Goal: Transaction & Acquisition: Obtain resource

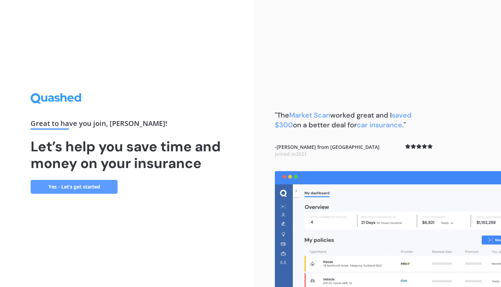
click at [104, 184] on link "Yes - Let’s get started" at bounding box center [74, 187] width 87 height 14
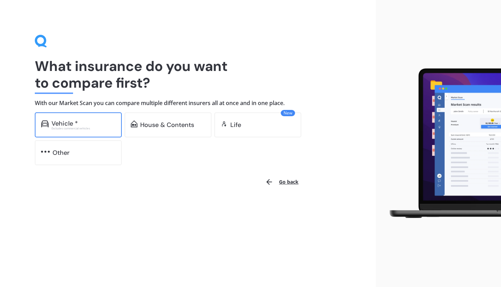
click at [107, 131] on div "Vehicle * Excludes commercial vehicles" at bounding box center [78, 124] width 87 height 25
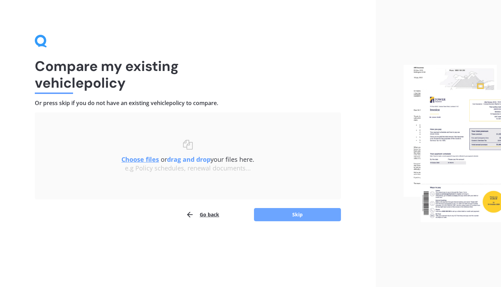
click at [280, 215] on button "Skip" at bounding box center [297, 214] width 87 height 13
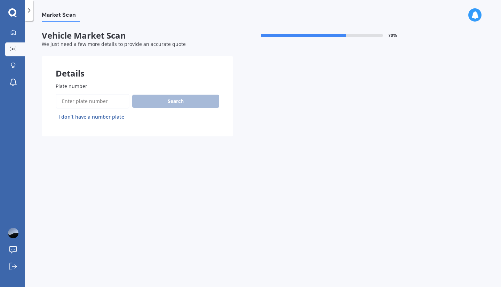
click at [99, 100] on input "Plate number" at bounding box center [93, 101] width 74 height 15
type input "RHD482"
click at [159, 101] on button "Search" at bounding box center [175, 101] width 87 height 13
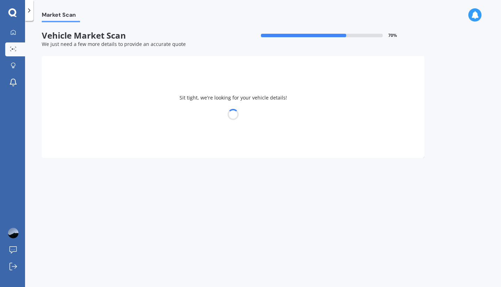
select select "TOYOTA"
select select "YARIS"
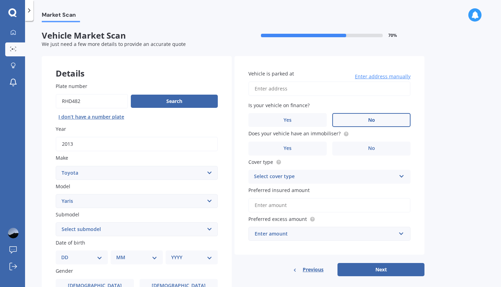
click at [358, 117] on label "No" at bounding box center [372, 120] width 78 height 14
click at [0, 0] on input "No" at bounding box center [0, 0] width 0 height 0
click at [295, 145] on label "Yes" at bounding box center [288, 149] width 78 height 14
click at [0, 0] on input "Yes" at bounding box center [0, 0] width 0 height 0
click at [307, 178] on div "Select cover type" at bounding box center [325, 177] width 142 height 8
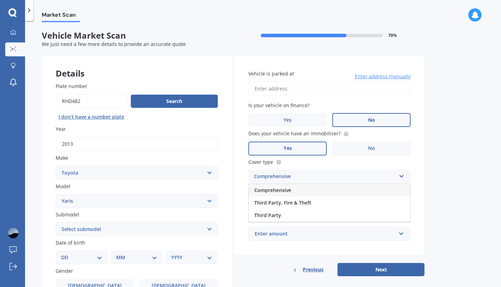
click at [300, 192] on div "Comprehensive" at bounding box center [330, 190] width 162 height 13
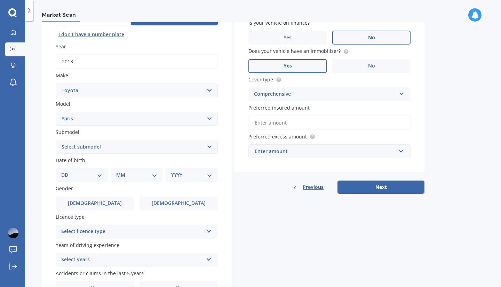
scroll to position [83, 0]
click at [95, 149] on select "Select submodel (All other) Cross 1.5 GR petrol turbo GX auto GX manual Hybrid …" at bounding box center [137, 147] width 162 height 14
click at [93, 143] on select "Select submodel (All other) Cross 1.5 GR petrol turbo GX auto GX manual Hybrid …" at bounding box center [137, 147] width 162 height 14
click at [81, 152] on select "Select submodel (All other) Cross 1.5 GR petrol turbo GX auto GX manual Hybrid …" at bounding box center [137, 147] width 162 height 14
click at [94, 142] on select "Select submodel (All other) Cross 1.5 GR petrol turbo GX auto GX manual Hybrid …" at bounding box center [137, 147] width 162 height 14
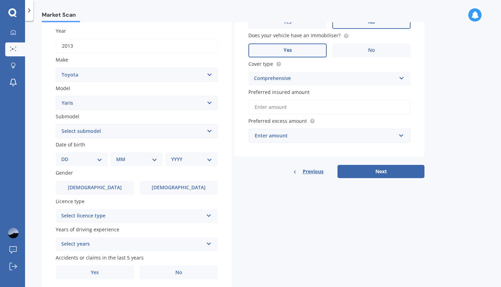
scroll to position [102, 0]
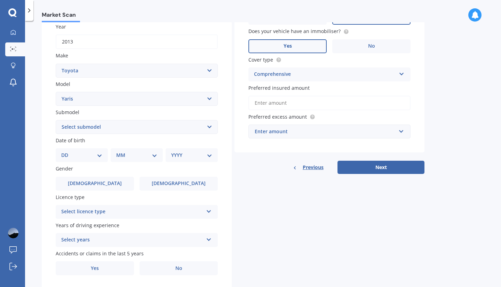
click at [75, 160] on div "DD 01 02 03 04 05 06 07 08 09 10 11 12 13 14 15 16 17 18 19 20 21 22 23 24 25 2…" at bounding box center [82, 155] width 52 height 14
click at [77, 159] on select "DD 01 02 03 04 05 06 07 08 09 10 11 12 13 14 15 16 17 18 19 20 21 22 23 24 25 2…" at bounding box center [81, 155] width 41 height 8
select select "12"
click at [67, 152] on select "DD 01 02 03 04 05 06 07 08 09 10 11 12 13 14 15 16 17 18 19 20 21 22 23 24 25 2…" at bounding box center [81, 155] width 41 height 8
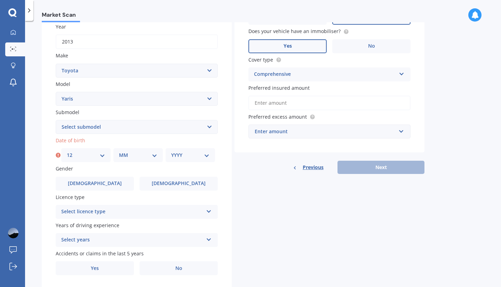
click at [138, 162] on div "MM 01 02 03 04 05 06 07 08 09 10 11 12" at bounding box center [138, 155] width 49 height 14
click at [140, 157] on select "MM 01 02 03 04 05 06 07 08 09 10 11 12" at bounding box center [138, 155] width 38 height 8
select select "04"
click at [119, 152] on select "MM 01 02 03 04 05 06 07 08 09 10 11 12" at bounding box center [138, 155] width 38 height 8
click at [193, 158] on select "YYYY 2025 2024 2023 2022 2021 2020 2019 2018 2017 2016 2015 2014 2013 2012 2011…" at bounding box center [190, 155] width 38 height 8
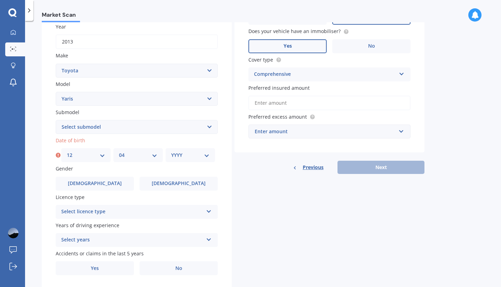
select select "2008"
click at [171, 152] on select "YYYY 2025 2024 2023 2022 2021 2020 2019 2018 2017 2016 2015 2014 2013 2012 2011…" at bounding box center [190, 155] width 38 height 8
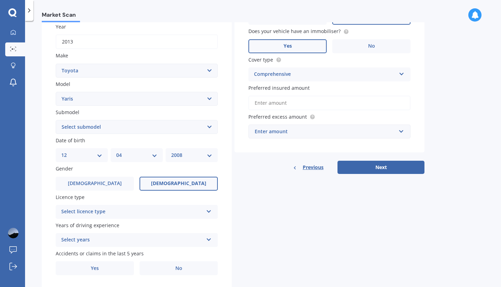
click at [164, 185] on label "[DEMOGRAPHIC_DATA]" at bounding box center [179, 184] width 78 height 14
click at [0, 0] on input "[DEMOGRAPHIC_DATA]" at bounding box center [0, 0] width 0 height 0
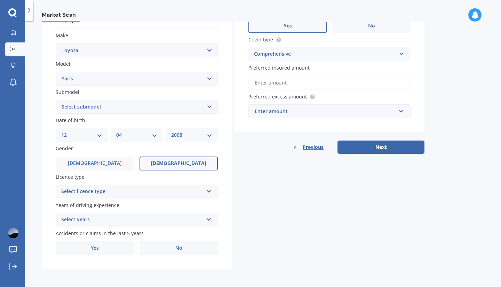
click at [115, 190] on div "Select licence type" at bounding box center [132, 192] width 142 height 8
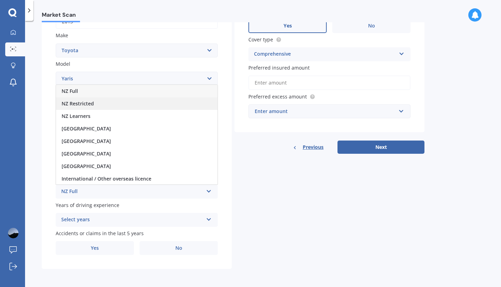
click at [97, 104] on div "NZ Restricted" at bounding box center [137, 104] width 162 height 13
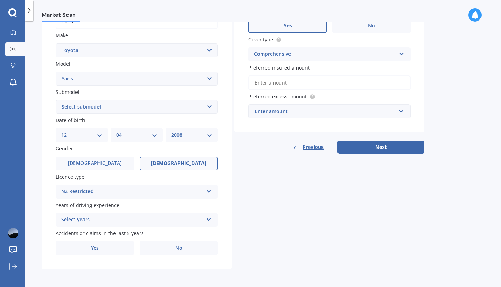
click at [102, 215] on div "Select years 5 or more years 4 years 3 years 2 years 1 year" at bounding box center [137, 220] width 162 height 14
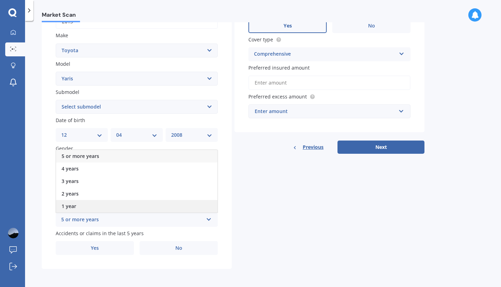
click at [98, 206] on div "1 year" at bounding box center [137, 206] width 162 height 13
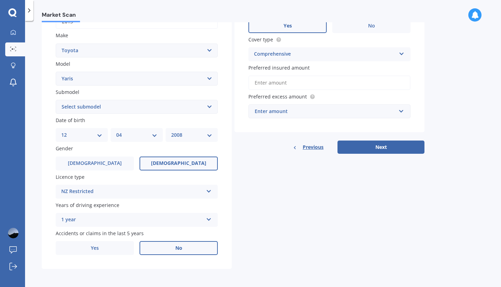
click at [165, 248] on label "No" at bounding box center [179, 248] width 78 height 14
click at [0, 0] on input "No" at bounding box center [0, 0] width 0 height 0
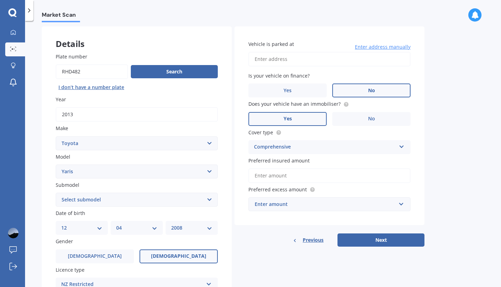
scroll to position [23, 0]
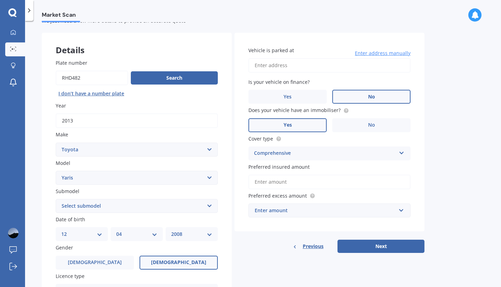
click at [339, 63] on input "Vehicle is parked at" at bounding box center [330, 65] width 162 height 15
type input "[STREET_ADDRESS]"
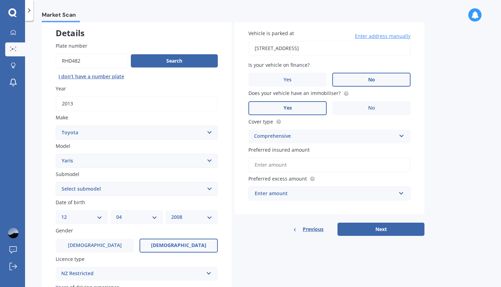
scroll to position [43, 0]
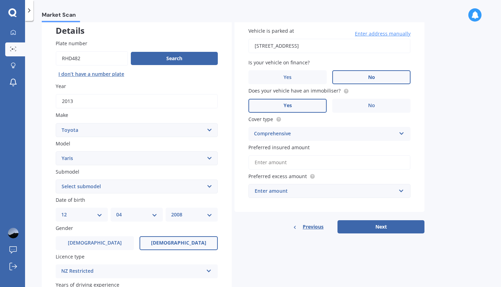
click at [340, 163] on input "Preferred insured amount" at bounding box center [330, 162] width 162 height 15
click at [341, 195] on div "Enter amount" at bounding box center [325, 191] width 141 height 8
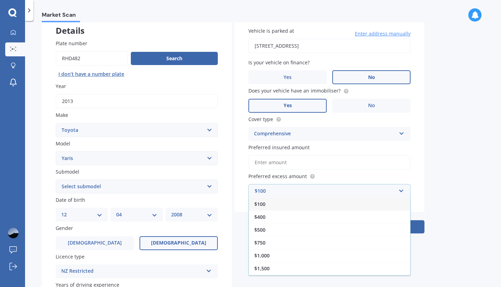
click at [282, 164] on input "Preferred insured amount" at bounding box center [330, 162] width 162 height 15
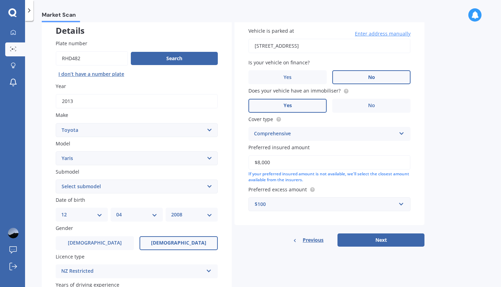
type input "$8,000"
click at [438, 194] on div "Market Scan Vehicle Market Scan 70 % We just need a few more details to provide…" at bounding box center [263, 155] width 476 height 266
click at [388, 199] on input "text" at bounding box center [327, 204] width 156 height 13
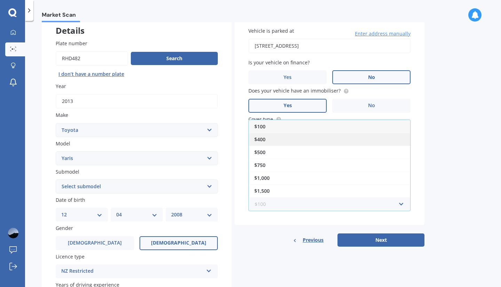
scroll to position [11, 0]
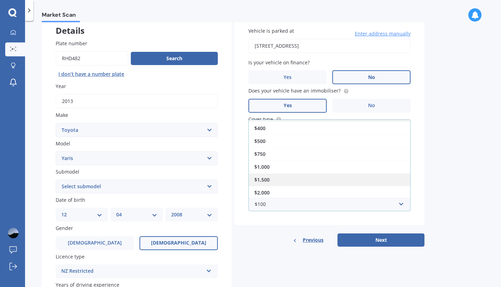
click at [371, 179] on div "$1,500" at bounding box center [330, 179] width 162 height 13
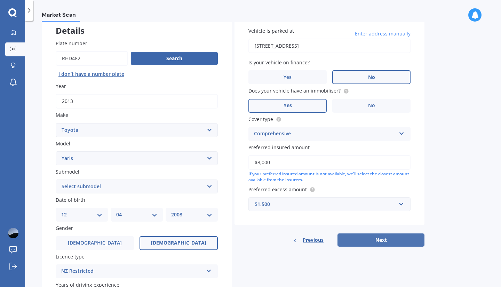
click at [381, 242] on button "Next" at bounding box center [381, 240] width 87 height 13
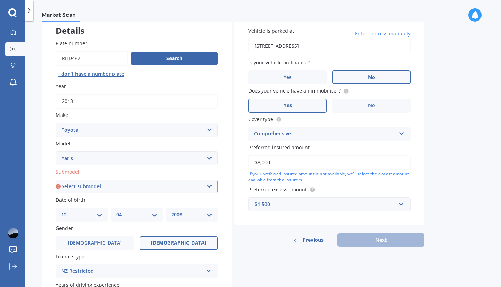
click at [169, 192] on select "Select submodel (All other) Cross 1.5 GR petrol turbo GX auto GX manual Hybrid …" at bounding box center [137, 187] width 162 height 14
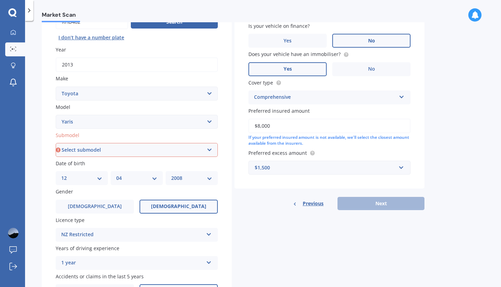
scroll to position [82, 0]
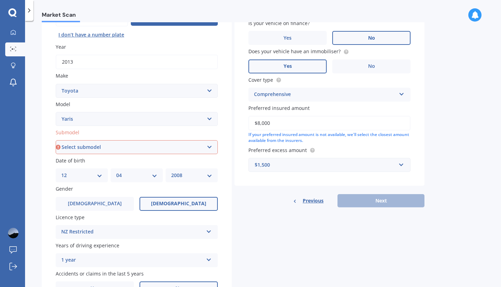
click at [122, 149] on select "Select submodel (All other) Cross 1.5 GR petrol turbo GX auto GX manual Hybrid …" at bounding box center [137, 147] width 162 height 14
select select "GX AUTO"
click at [56, 141] on select "Select submodel (All other) Cross 1.5 GR petrol turbo GX auto GX manual Hybrid …" at bounding box center [137, 147] width 162 height 14
click at [365, 200] on button "Next" at bounding box center [381, 200] width 87 height 13
select select "12"
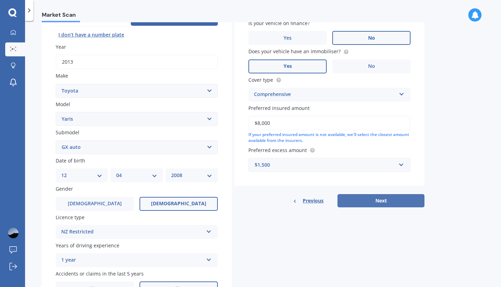
select select "04"
select select "2008"
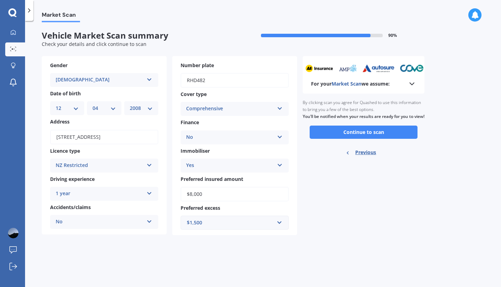
scroll to position [0, 0]
click at [368, 138] on button "Continue to scan" at bounding box center [364, 132] width 108 height 13
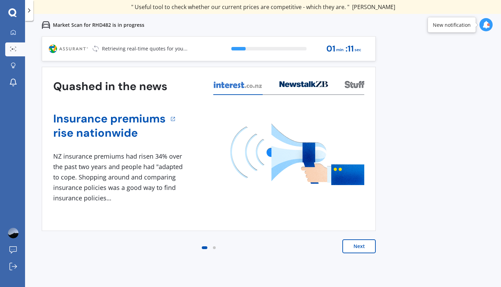
click at [363, 250] on button "Next" at bounding box center [359, 247] width 33 height 14
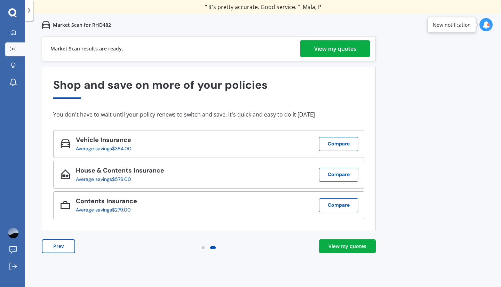
click at [345, 49] on div "View my quotes" at bounding box center [335, 48] width 42 height 17
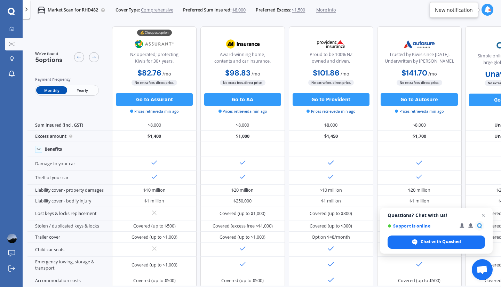
drag, startPoint x: 345, startPoint y: 49, endPoint x: 378, endPoint y: 8, distance: 52.2
click at [378, 8] on div "Market Scan for RHD482 Cover Type: Comprehensive Preferred Sum Insured: $8,000 …" at bounding box center [262, 10] width 479 height 20
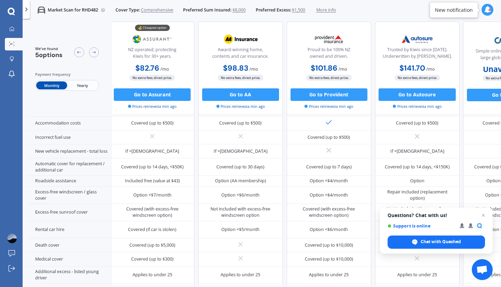
scroll to position [177, 1]
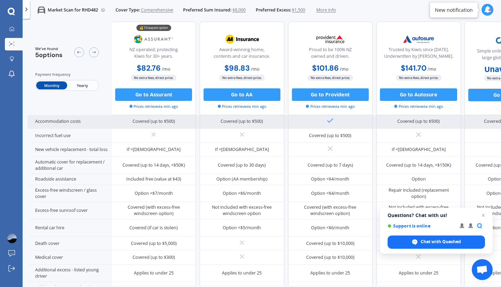
click at [354, 116] on div at bounding box center [330, 122] width 85 height 14
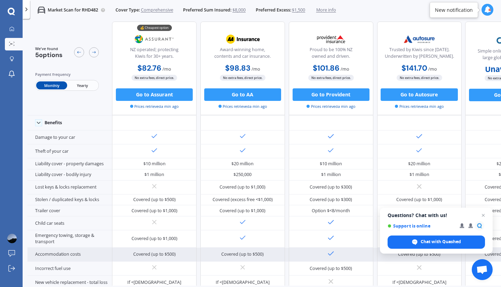
scroll to position [29, 0]
